Goal: Task Accomplishment & Management: Use online tool/utility

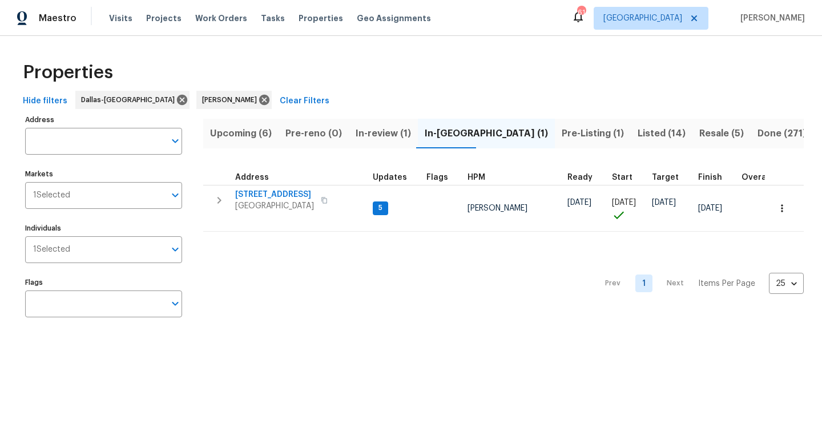
click at [562, 129] on span "Pre-Listing (1)" at bounding box center [593, 134] width 62 height 16
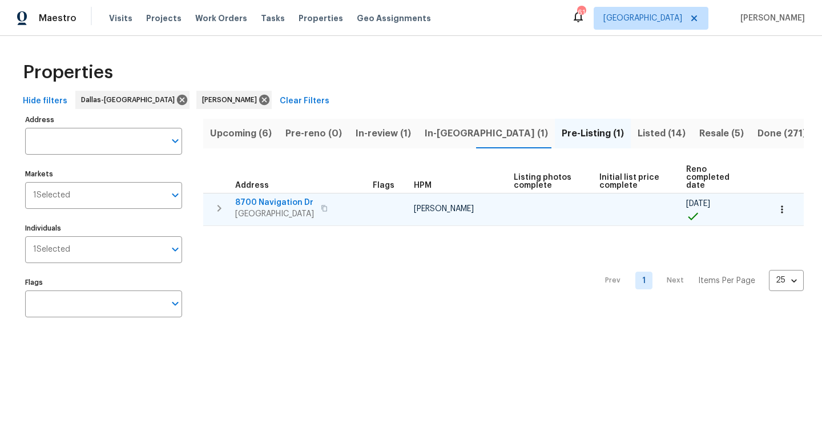
click at [268, 197] on span "8700 Navigation Dr" at bounding box center [274, 202] width 79 height 11
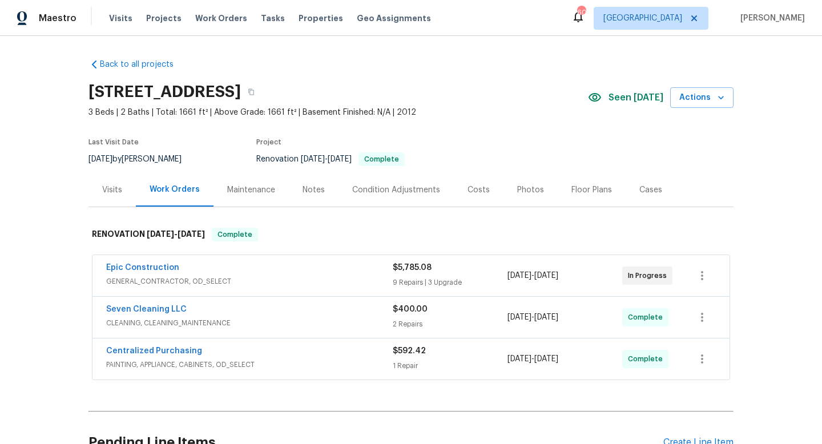
click at [315, 183] on div "Notes" at bounding box center [314, 190] width 50 height 34
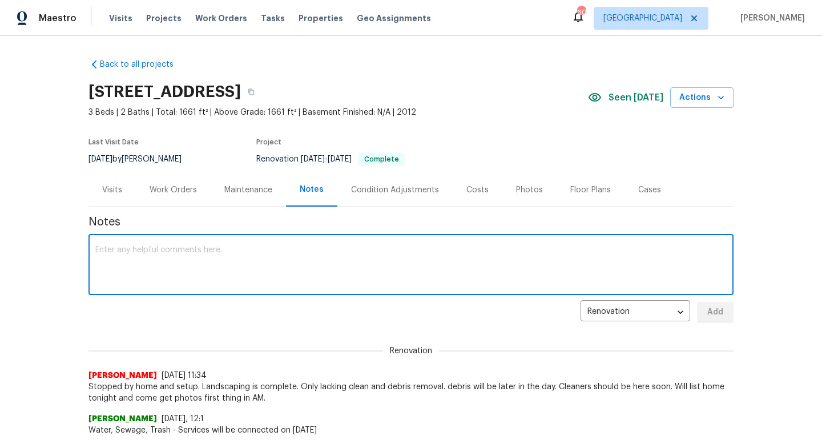
click at [191, 253] on textarea at bounding box center [410, 266] width 631 height 40
paste textarea "Debris- All interior/exterior debris, and personal items have been removed. (Do…"
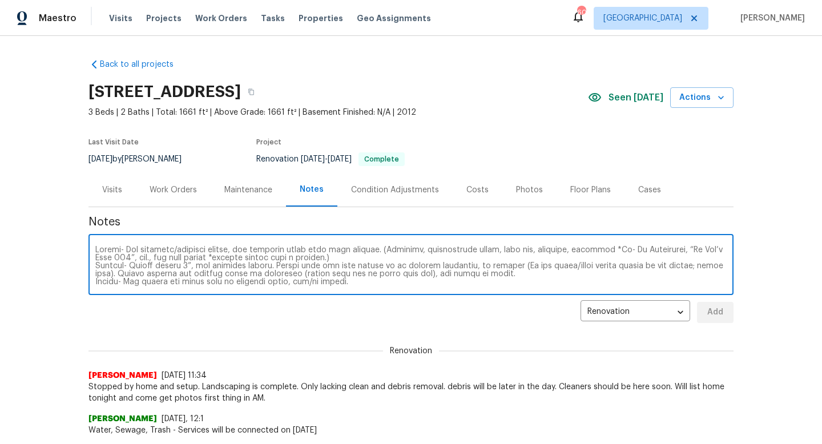
scroll to position [80, 0]
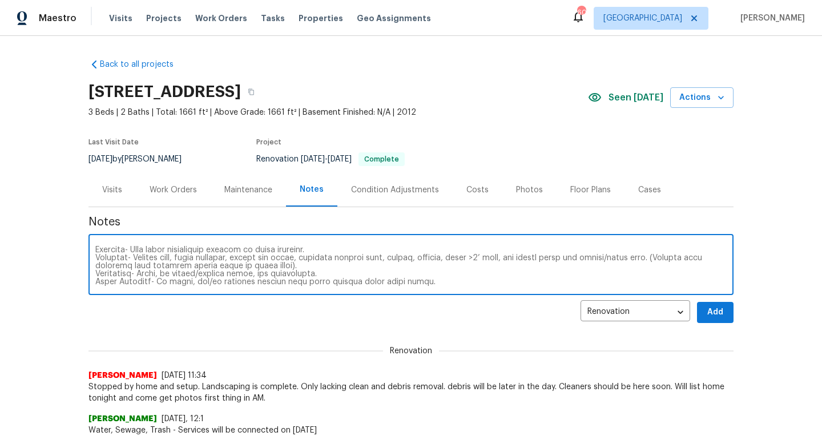
type textarea "Debris- All interior/exterior debris, and personal items have been removed. (Do…"
click at [710, 308] on span "Add" at bounding box center [715, 312] width 18 height 14
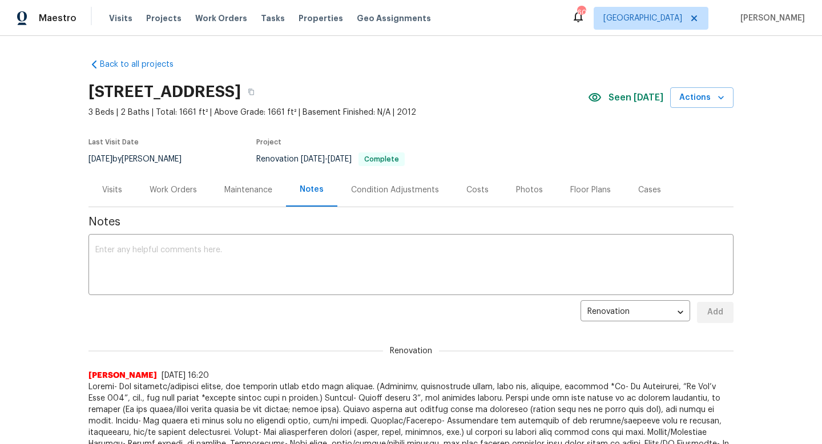
scroll to position [0, 0]
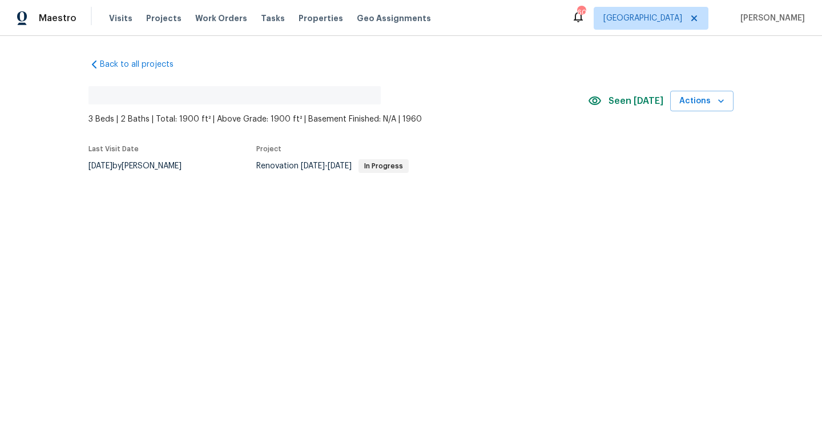
click at [203, 18] on span "Work Orders" at bounding box center [221, 18] width 52 height 11
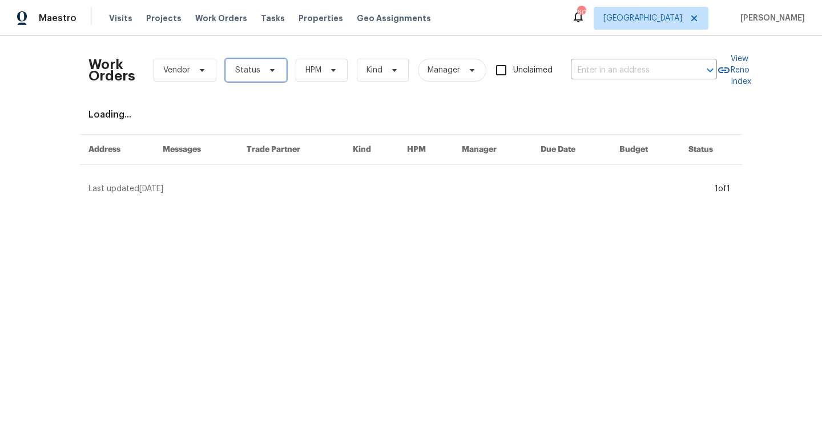
click at [247, 73] on span "Status" at bounding box center [247, 70] width 25 height 11
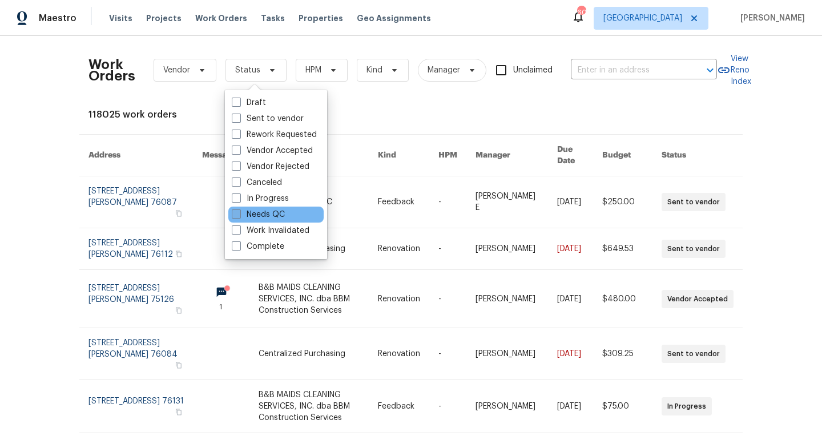
click at [247, 214] on label "Needs QC" at bounding box center [258, 214] width 53 height 11
click at [239, 214] on input "Needs QC" at bounding box center [235, 212] width 7 height 7
checkbox input "true"
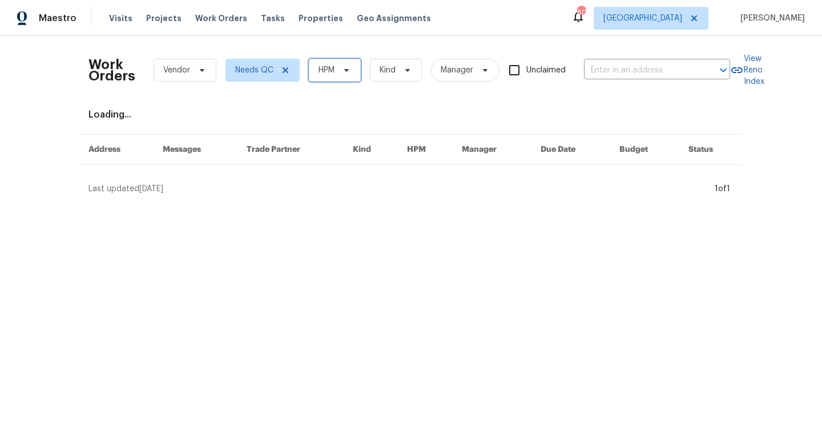
click at [352, 69] on span "HPM" at bounding box center [335, 70] width 52 height 23
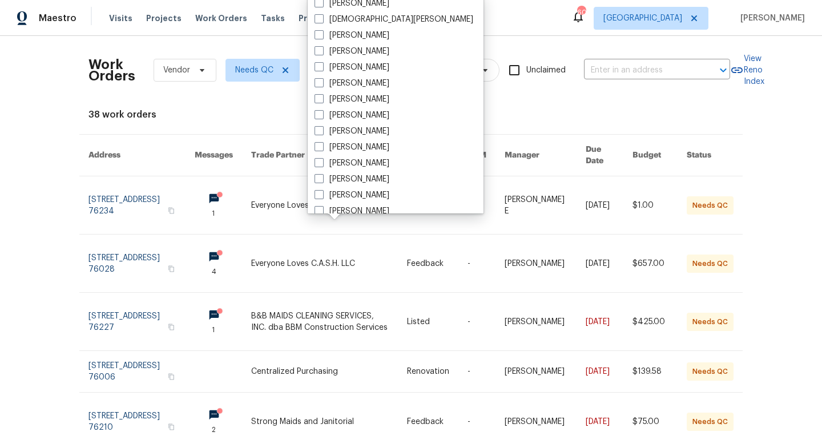
scroll to position [637, 0]
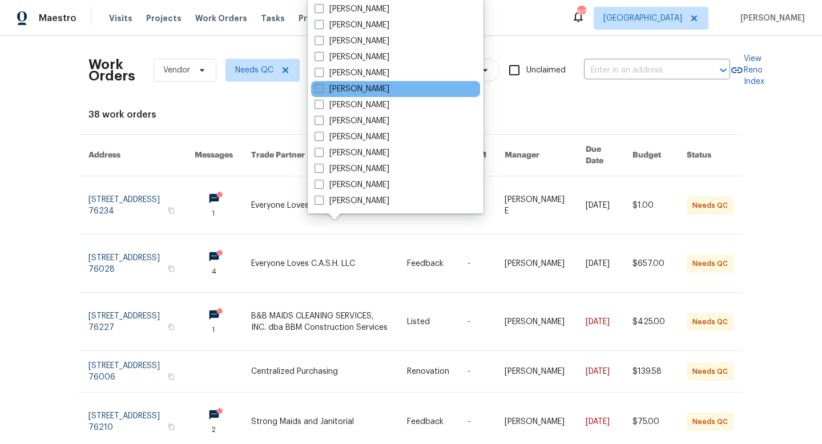
click at [351, 90] on label "[PERSON_NAME]" at bounding box center [352, 88] width 75 height 11
click at [322, 90] on input "[PERSON_NAME]" at bounding box center [318, 86] width 7 height 7
checkbox input "true"
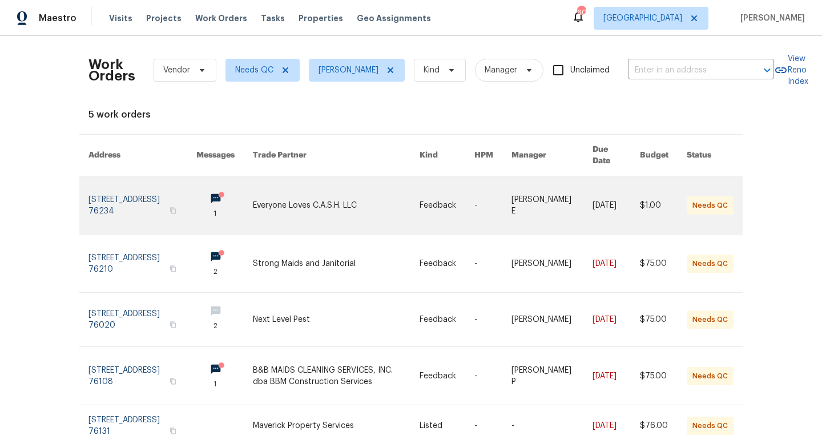
scroll to position [29, 0]
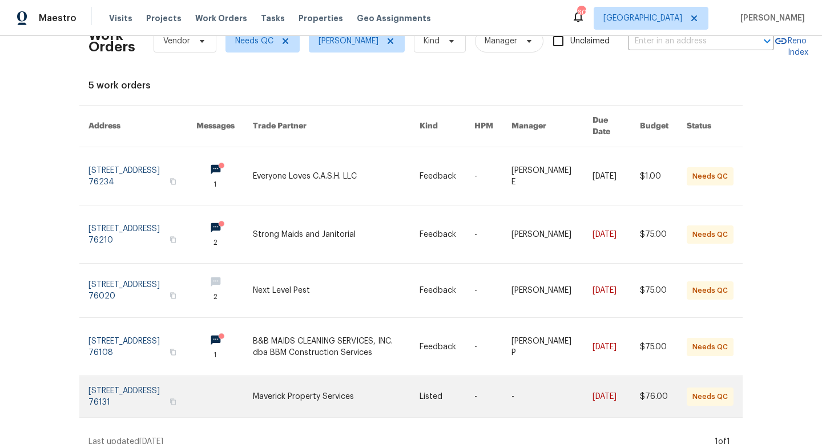
click at [313, 379] on link at bounding box center [336, 396] width 167 height 41
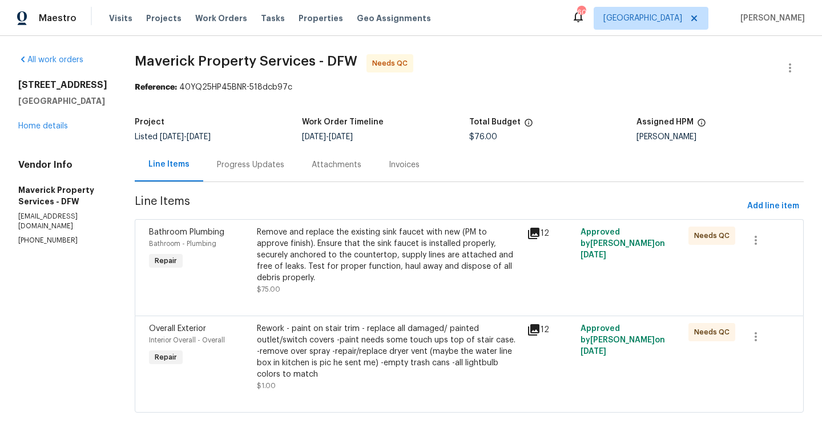
click at [284, 166] on div "Progress Updates" at bounding box center [250, 164] width 67 height 11
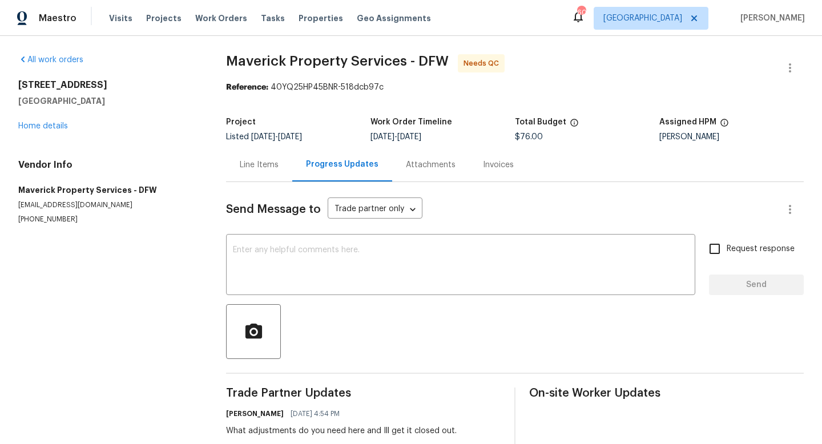
click at [251, 166] on div "Line Items" at bounding box center [259, 164] width 39 height 11
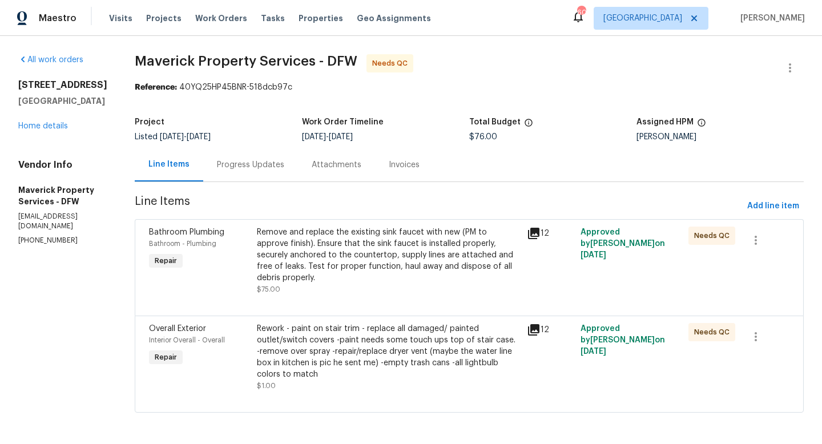
click at [540, 231] on icon at bounding box center [533, 233] width 11 height 11
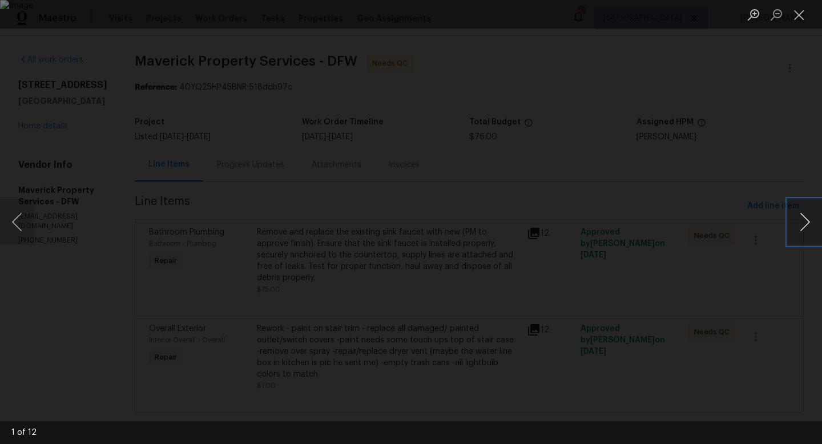
click at [819, 226] on button "Next image" at bounding box center [805, 222] width 34 height 46
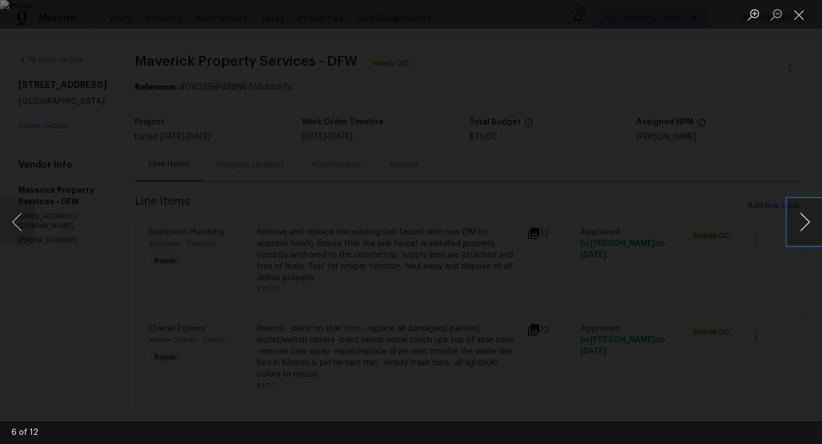
click at [819, 226] on button "Next image" at bounding box center [805, 222] width 34 height 46
click at [815, 235] on button "Next image" at bounding box center [805, 222] width 34 height 46
click at [811, 235] on button "Next image" at bounding box center [805, 222] width 34 height 46
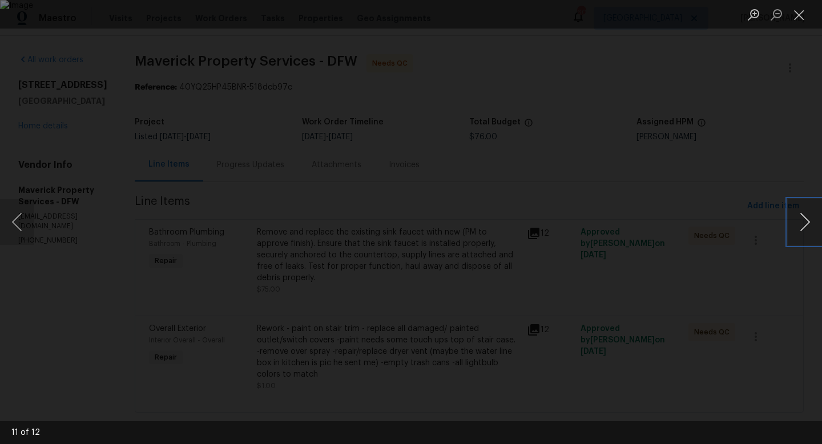
click at [811, 235] on button "Next image" at bounding box center [805, 222] width 34 height 46
click at [796, 19] on button "Close lightbox" at bounding box center [799, 15] width 23 height 20
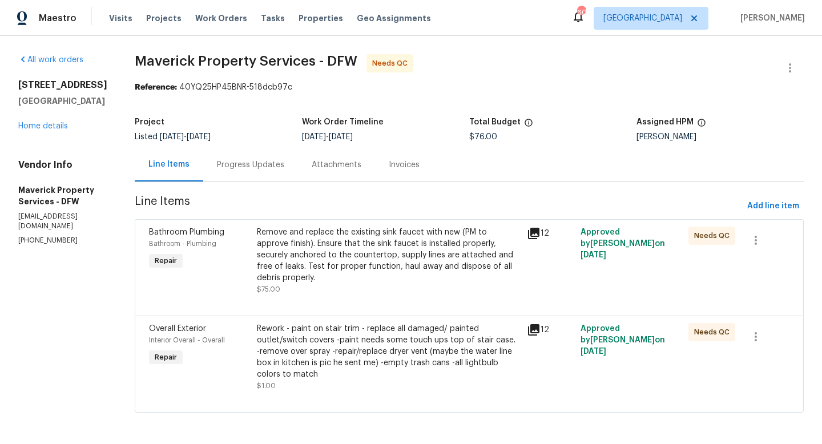
click at [404, 357] on div "Rework - paint on stair trim - replace all damaged/ painted outlet/switch cover…" at bounding box center [388, 351] width 263 height 57
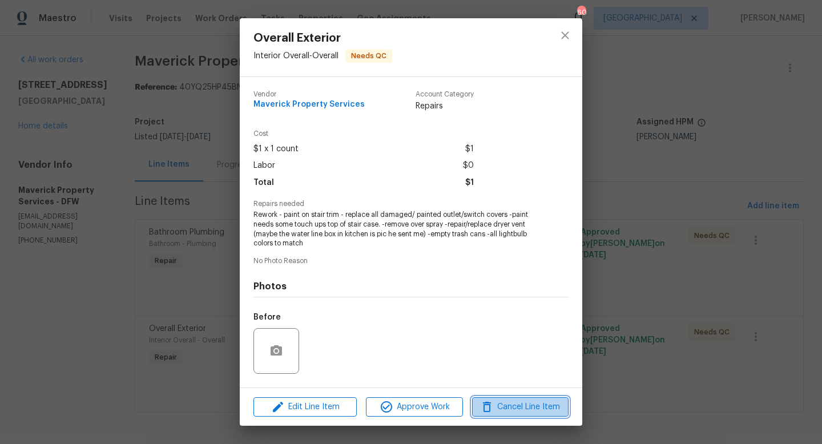
click at [529, 407] on span "Cancel Line Item" at bounding box center [521, 407] width 90 height 14
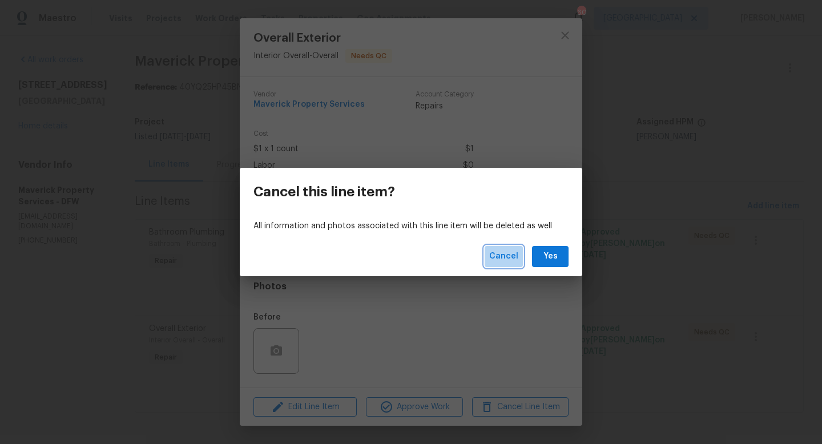
click at [508, 257] on span "Cancel" at bounding box center [503, 257] width 29 height 14
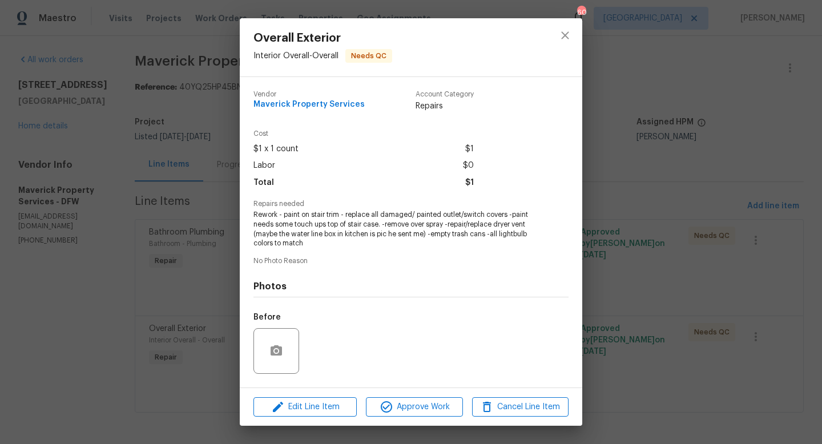
click at [764, 343] on div "Overall Exterior Interior Overall - Overall Needs QC Vendor Maverick Property S…" at bounding box center [411, 222] width 822 height 444
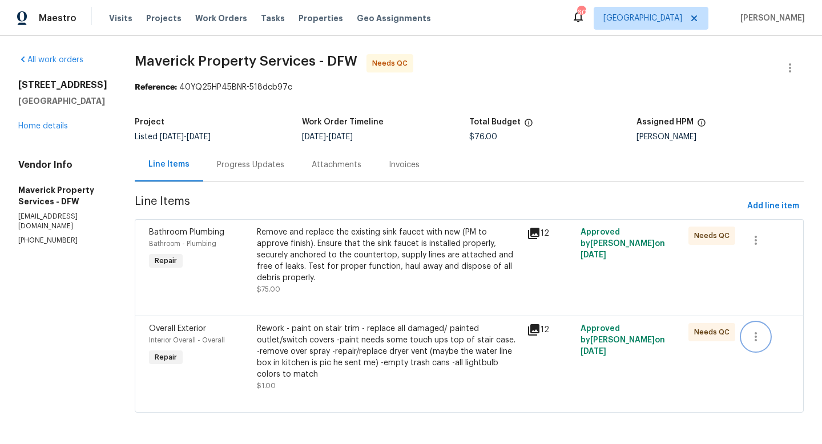
click at [758, 340] on icon "button" at bounding box center [756, 337] width 14 height 14
click at [775, 338] on li "Cancel" at bounding box center [768, 337] width 44 height 19
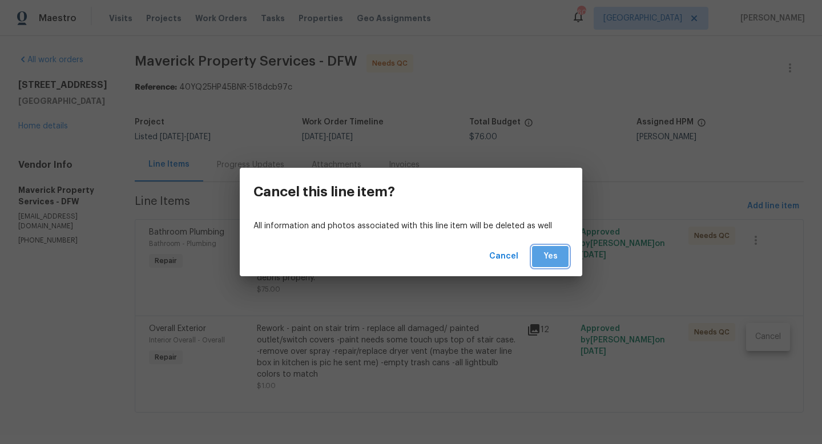
click at [545, 255] on span "Yes" at bounding box center [550, 257] width 18 height 14
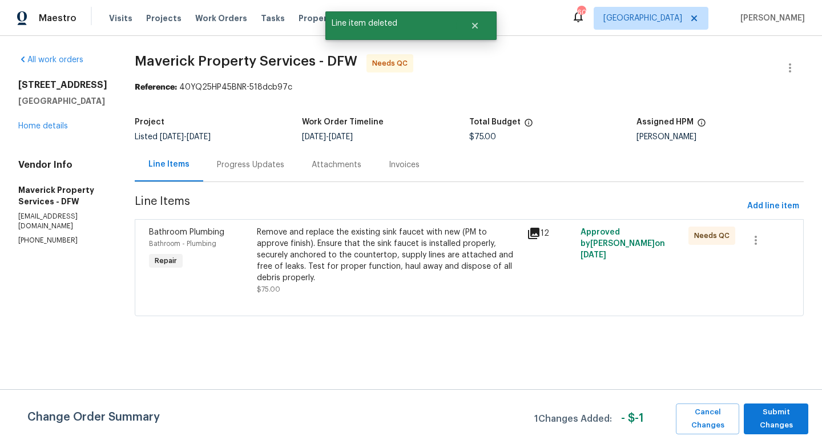
click at [373, 255] on div "Remove and replace the existing sink faucet with new (PM to approve finish). En…" at bounding box center [388, 255] width 263 height 57
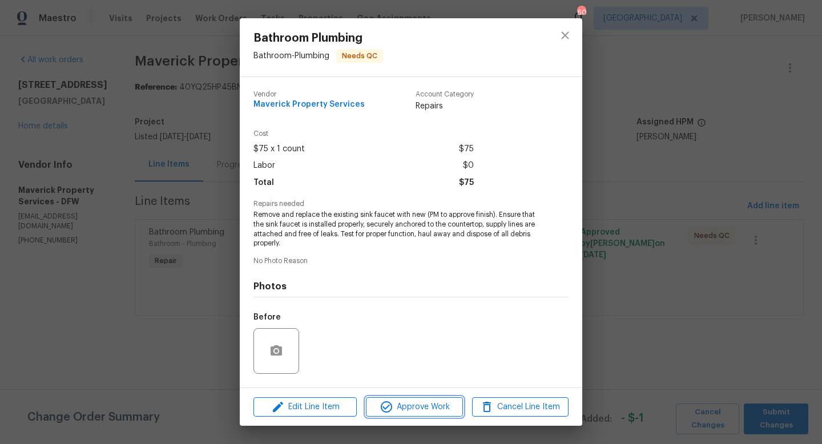
click at [407, 408] on span "Approve Work" at bounding box center [414, 407] width 90 height 14
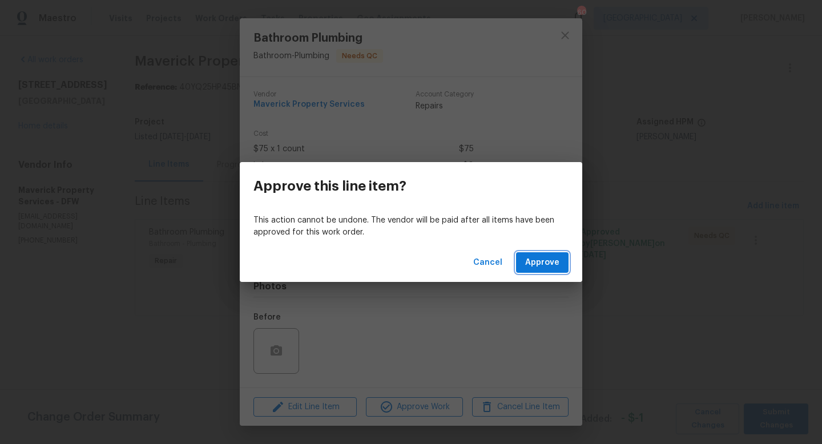
click at [543, 259] on span "Approve" at bounding box center [542, 263] width 34 height 14
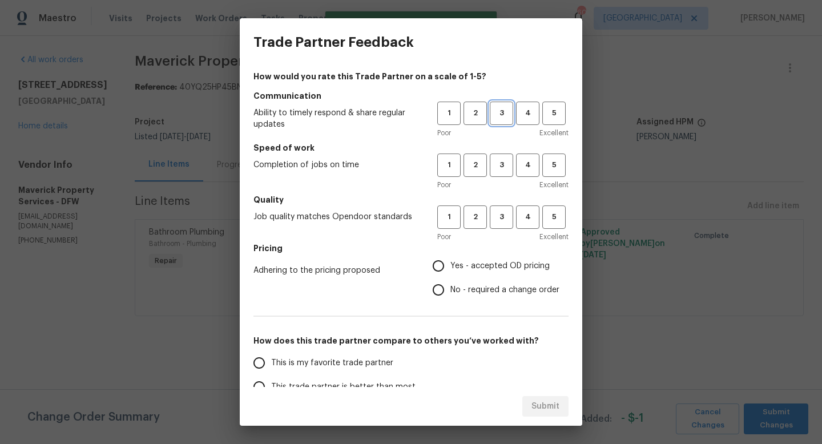
click at [500, 110] on span "3" at bounding box center [501, 113] width 21 height 13
click at [502, 173] on button "3" at bounding box center [501, 165] width 23 height 23
click at [497, 218] on span "3" at bounding box center [501, 217] width 21 height 13
click at [442, 264] on input "Yes - accepted OD pricing" at bounding box center [439, 266] width 24 height 24
radio input "true"
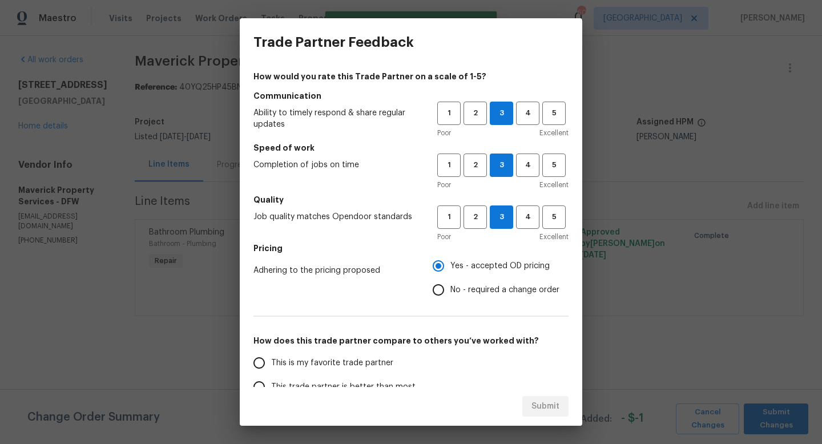
click at [255, 371] on input "This is my favorite trade partner" at bounding box center [259, 363] width 24 height 24
click at [540, 411] on span "Submit" at bounding box center [546, 407] width 28 height 14
radio input "true"
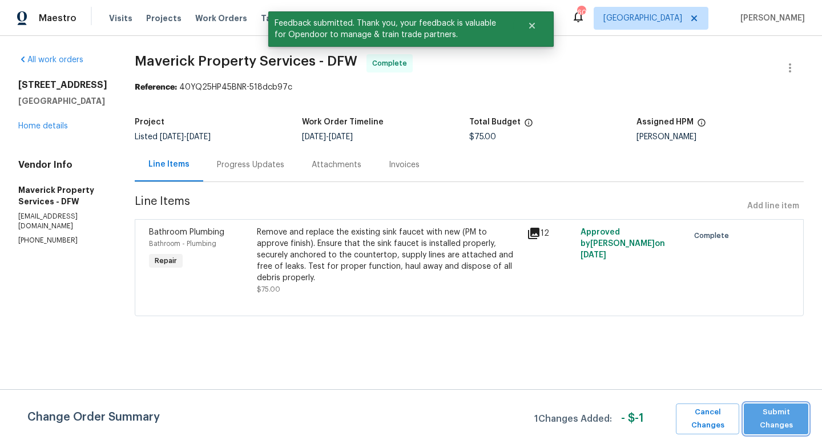
click at [779, 425] on span "Submit Changes" at bounding box center [776, 419] width 53 height 26
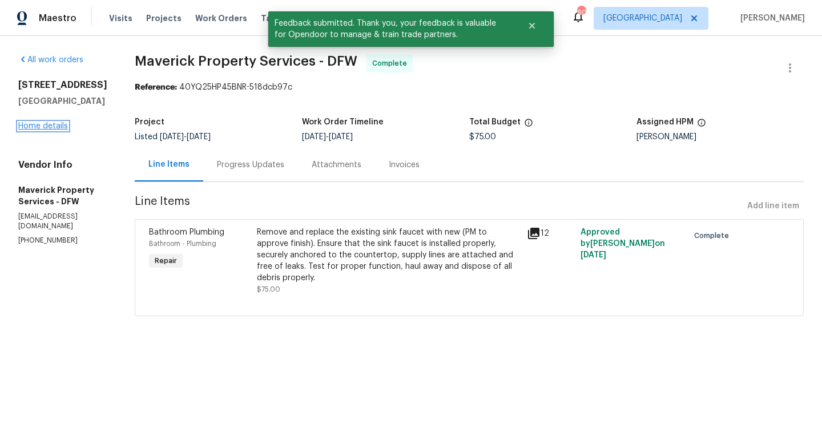
click at [57, 125] on link "Home details" at bounding box center [43, 126] width 50 height 8
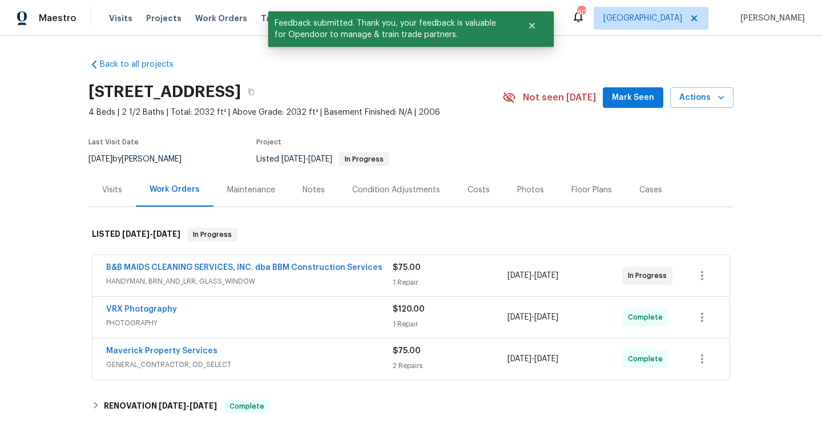
click at [218, 26] on div "Visits Projects Work Orders Tasks Properties Geo Assignments" at bounding box center [277, 18] width 336 height 23
click at [218, 24] on div "Visits Projects Work Orders Tasks Properties Geo Assignments" at bounding box center [277, 18] width 336 height 23
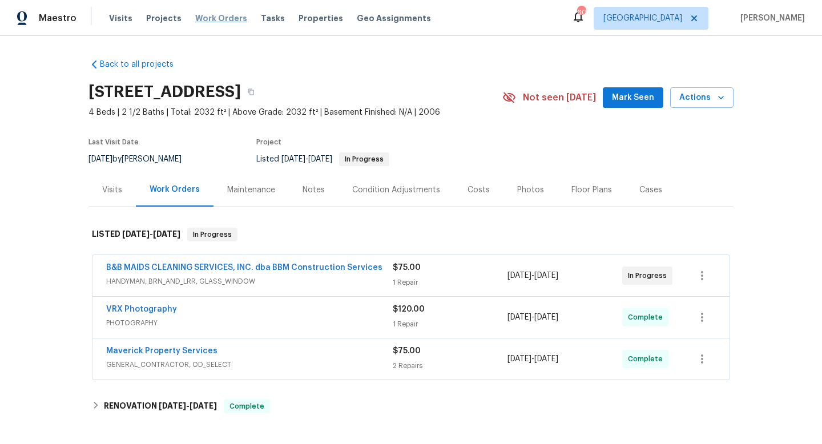
click at [220, 20] on span "Work Orders" at bounding box center [221, 18] width 52 height 11
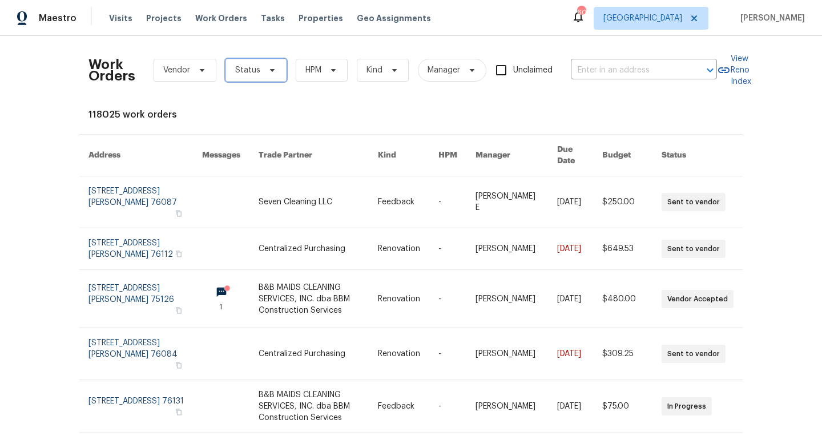
click at [267, 78] on span "Status" at bounding box center [256, 70] width 61 height 23
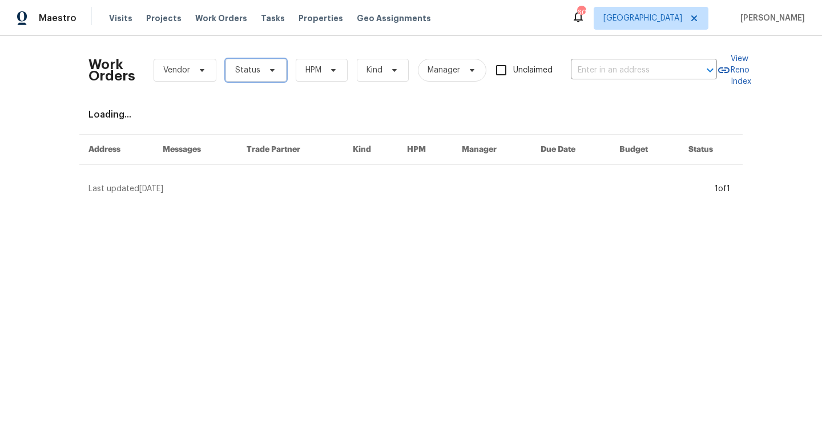
click at [271, 79] on span "Status" at bounding box center [256, 70] width 61 height 23
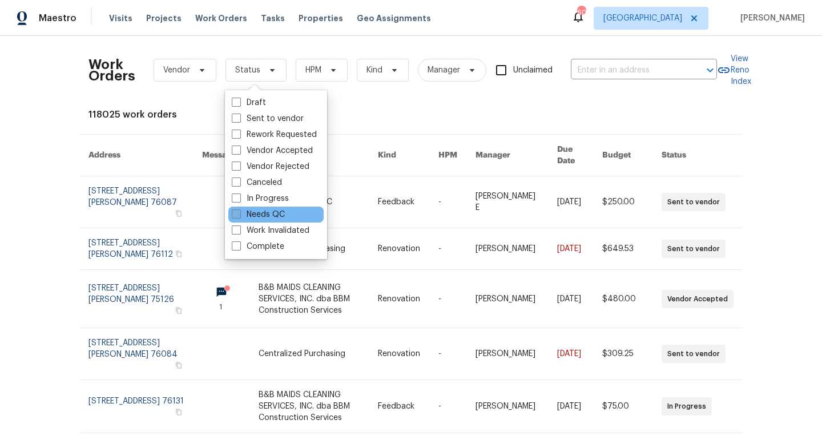
click at [260, 210] on label "Needs QC" at bounding box center [258, 214] width 53 height 11
click at [239, 210] on input "Needs QC" at bounding box center [235, 212] width 7 height 7
checkbox input "true"
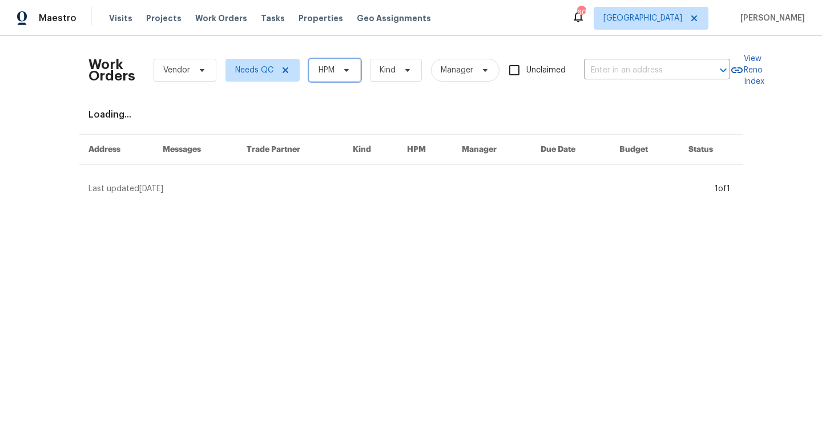
click at [349, 70] on icon at bounding box center [346, 70] width 9 height 9
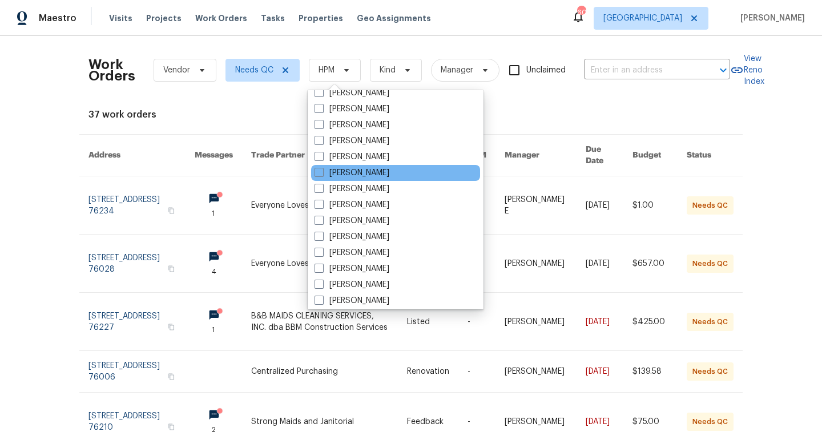
scroll to position [637, 0]
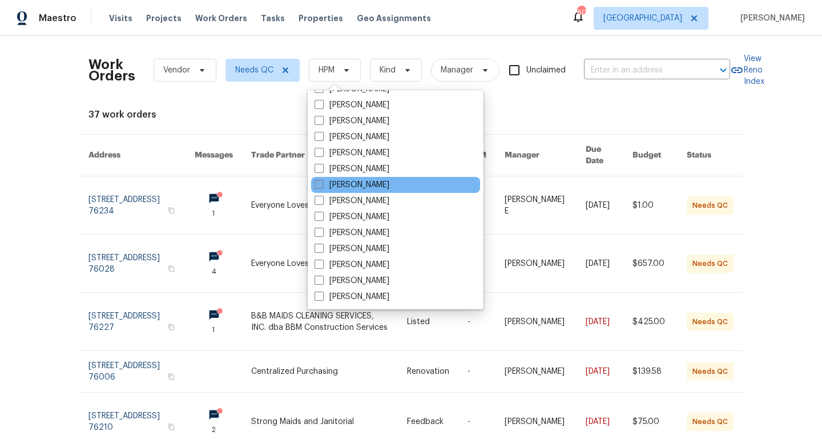
click at [337, 183] on label "[PERSON_NAME]" at bounding box center [352, 184] width 75 height 11
click at [322, 183] on input "[PERSON_NAME]" at bounding box center [318, 182] width 7 height 7
checkbox input "true"
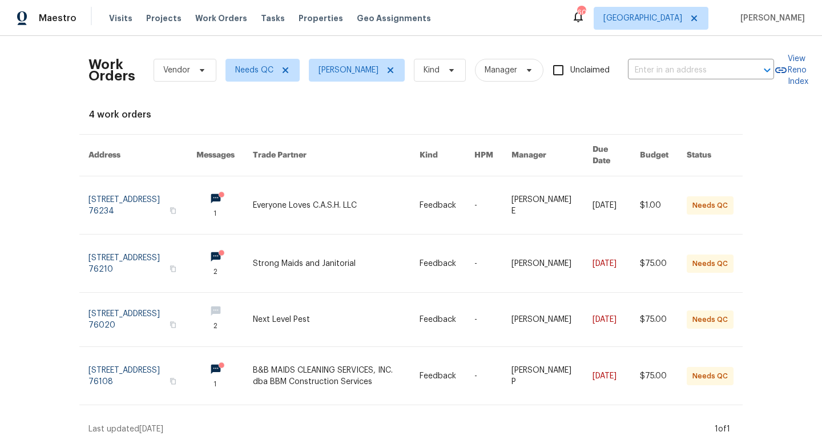
click at [305, 117] on div "4 work orders" at bounding box center [410, 114] width 645 height 11
